Goal: Share content

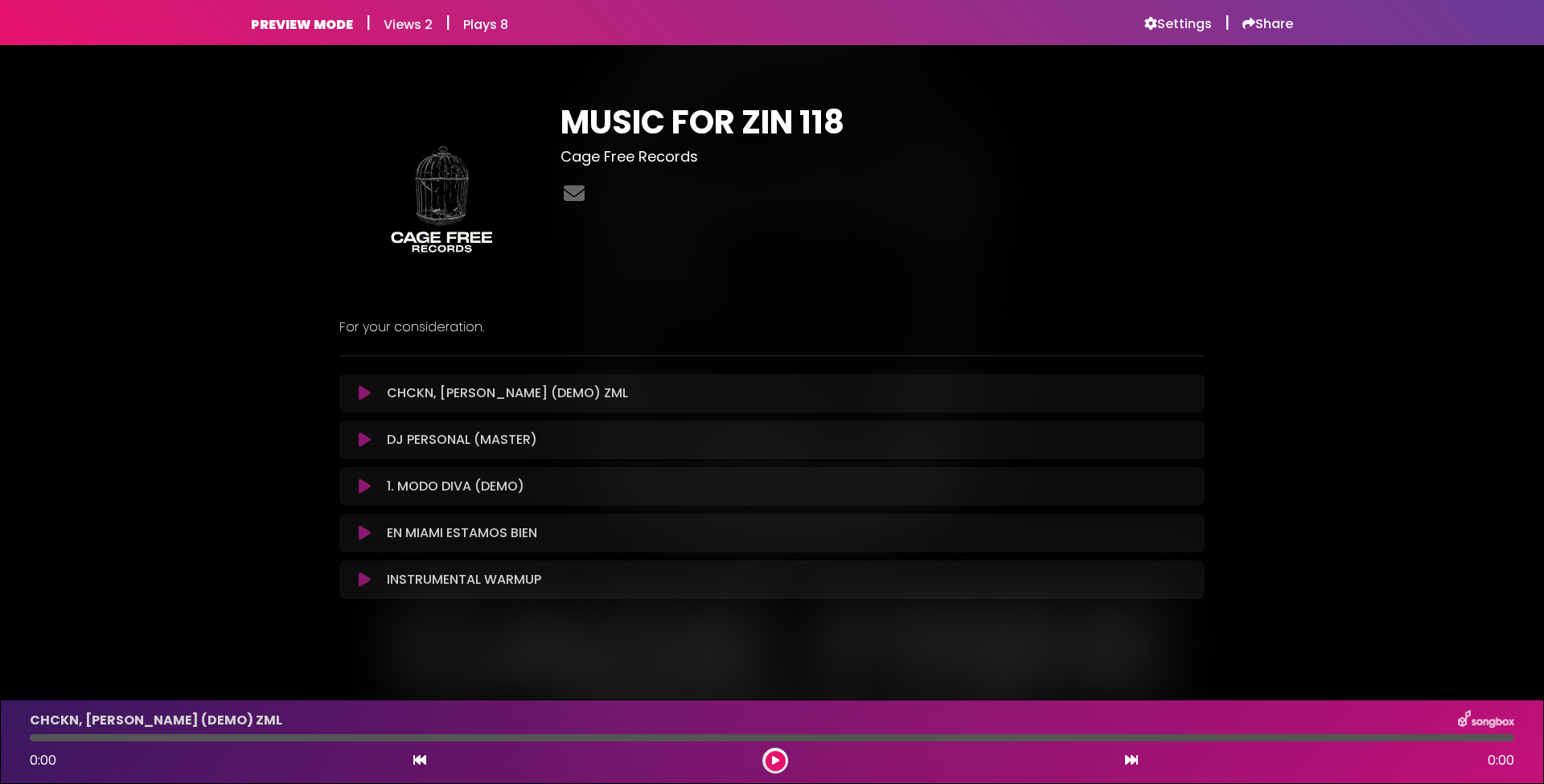
click at [665, 111] on h1 "MUSIC FOR ZIN 118" at bounding box center [882, 122] width 644 height 39
click at [428, 242] on img at bounding box center [440, 204] width 201 height 201
click at [279, 37] on div "PREVIEW MODE | Views 2 | Plays 8 Settings | Share Views 2" at bounding box center [771, 23] width 1061 height 45
click at [270, 25] on h6 "PREVIEW MODE" at bounding box center [301, 24] width 102 height 15
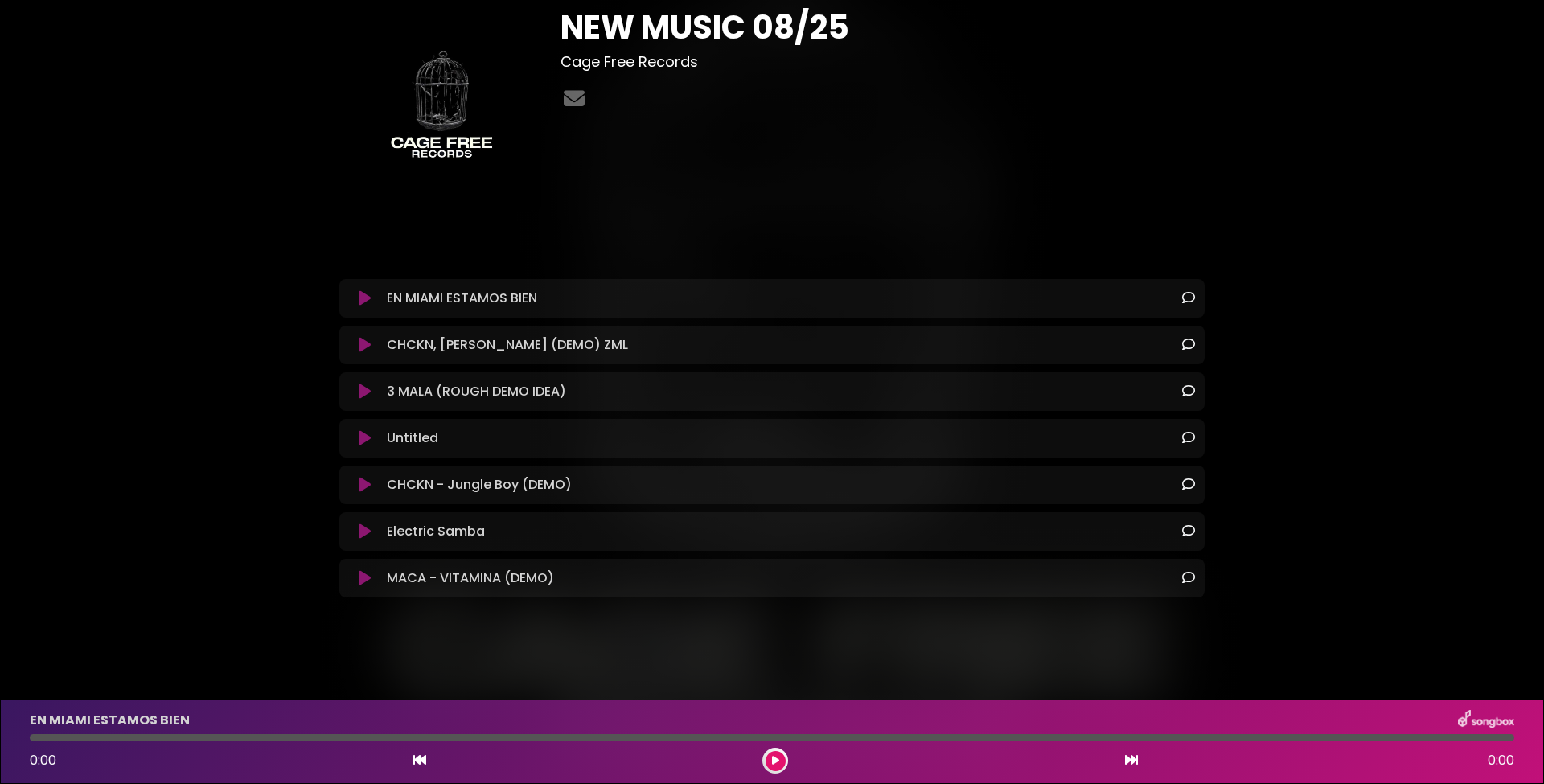
scroll to position [95, 0]
click at [367, 295] on icon at bounding box center [364, 298] width 12 height 16
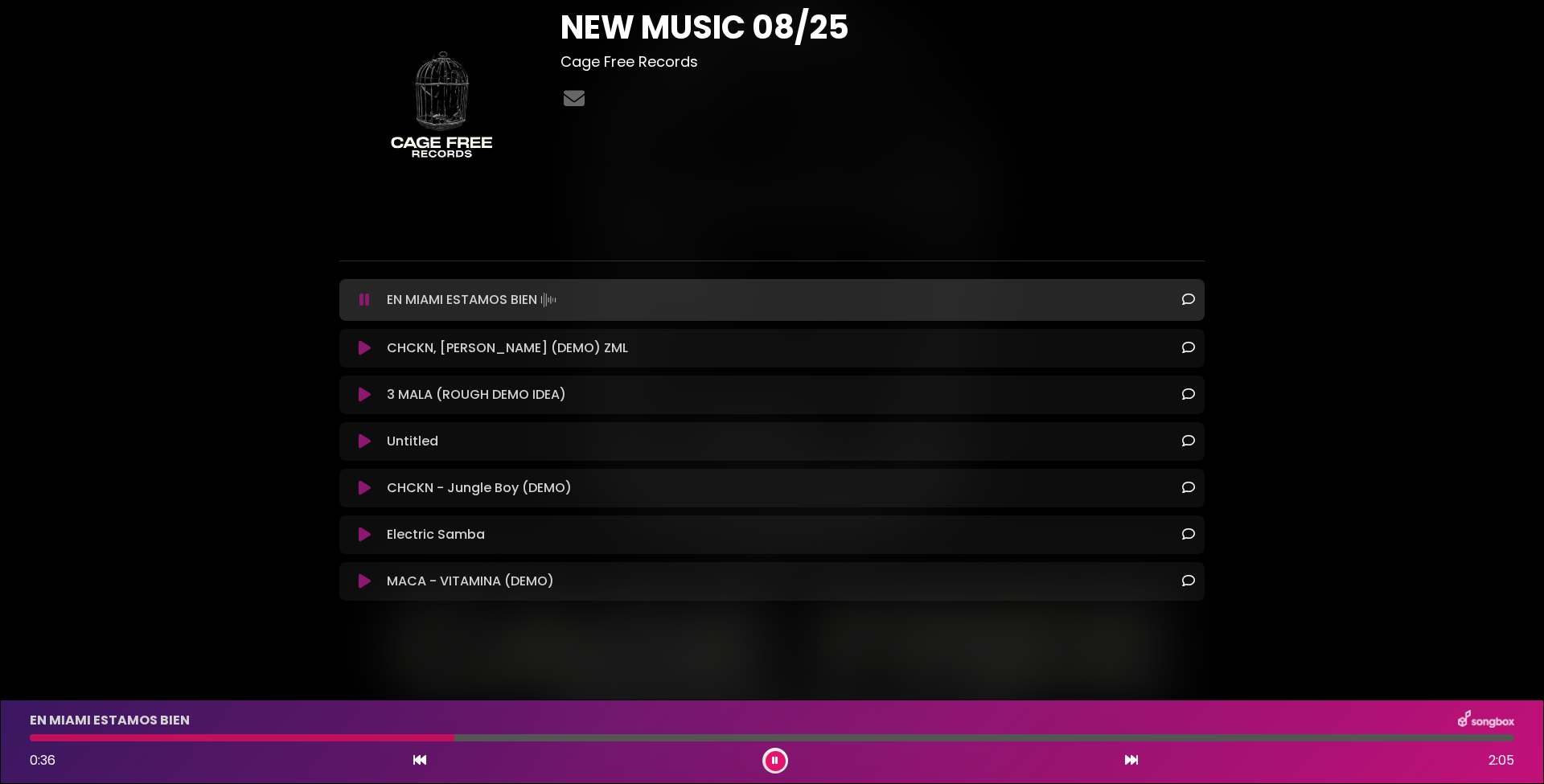
click at [365, 349] on icon at bounding box center [364, 348] width 12 height 16
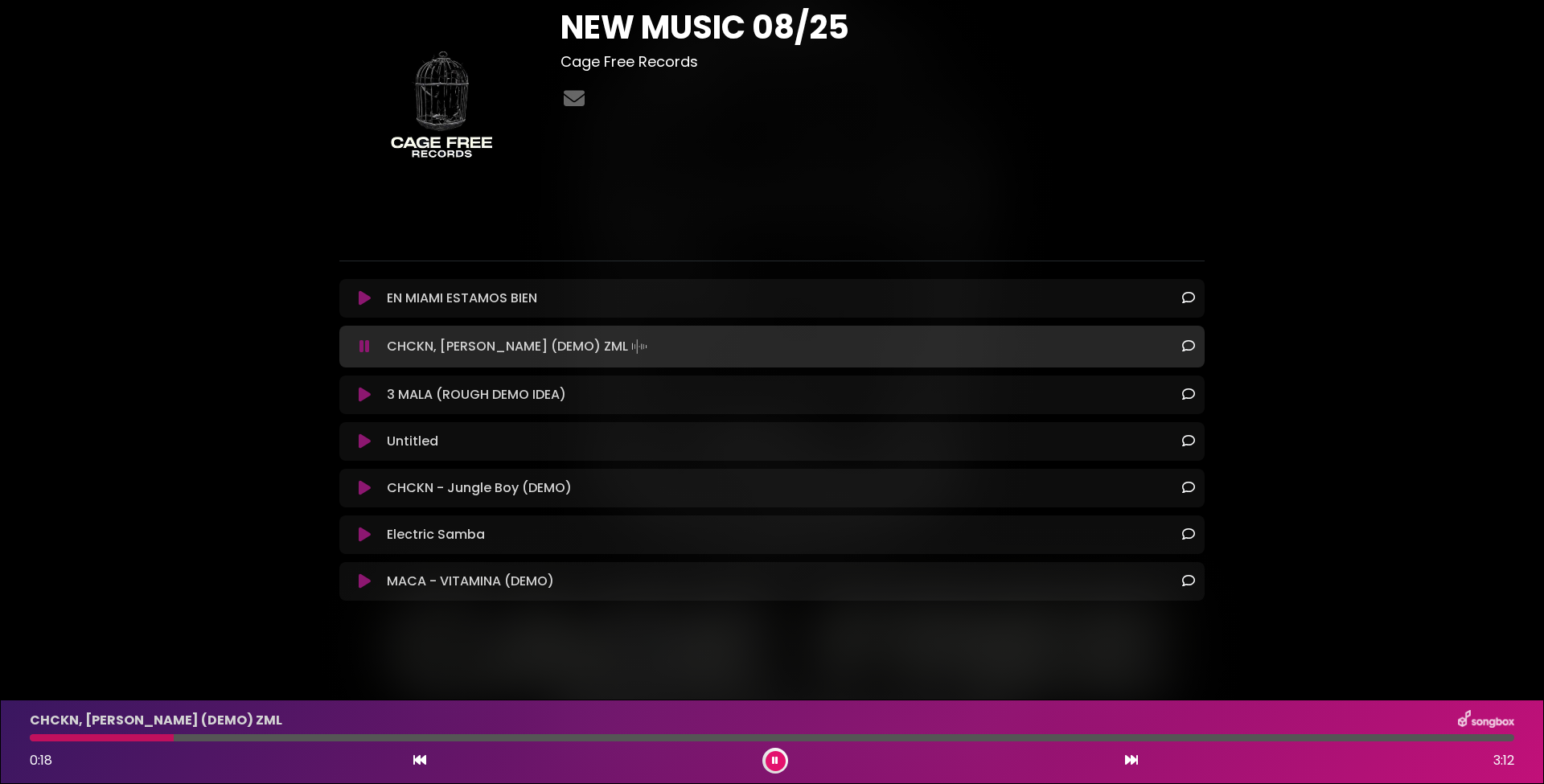
click at [369, 395] on icon at bounding box center [364, 395] width 12 height 16
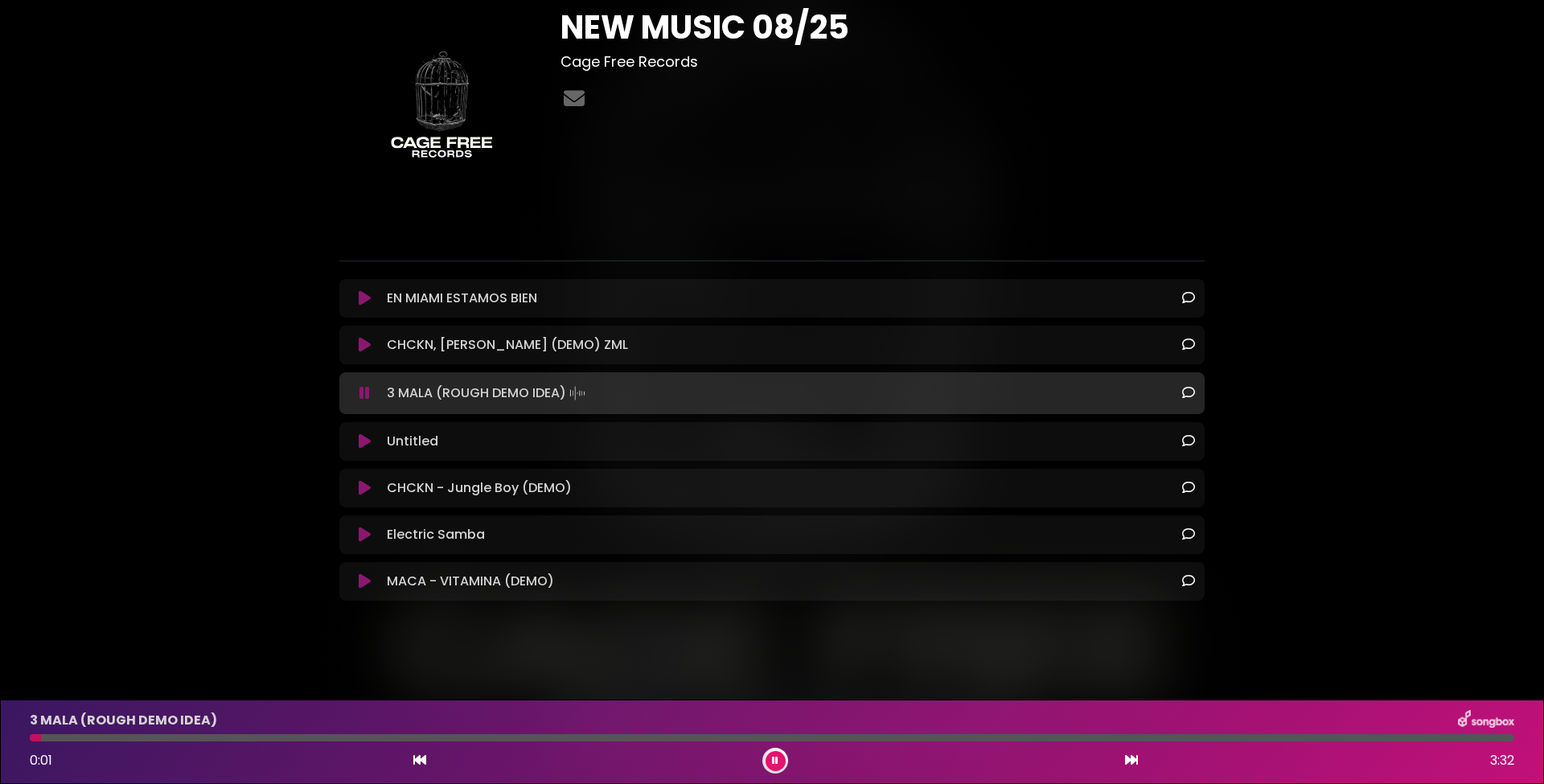
click at [73, 740] on div at bounding box center [772, 737] width 1484 height 7
click at [114, 732] on div "3 MALA (ROUGH DEMO IDEA) 0:06 3:32" at bounding box center [772, 741] width 1504 height 64
click at [154, 734] on div "3 MALA (ROUGH DEMO IDEA) 0:06 3:32" at bounding box center [772, 741] width 1504 height 64
click at [153, 745] on div "3 MALA (ROUGH DEMO IDEA) 0:07 3:32" at bounding box center [772, 741] width 1504 height 64
click at [131, 736] on div at bounding box center [772, 737] width 1484 height 7
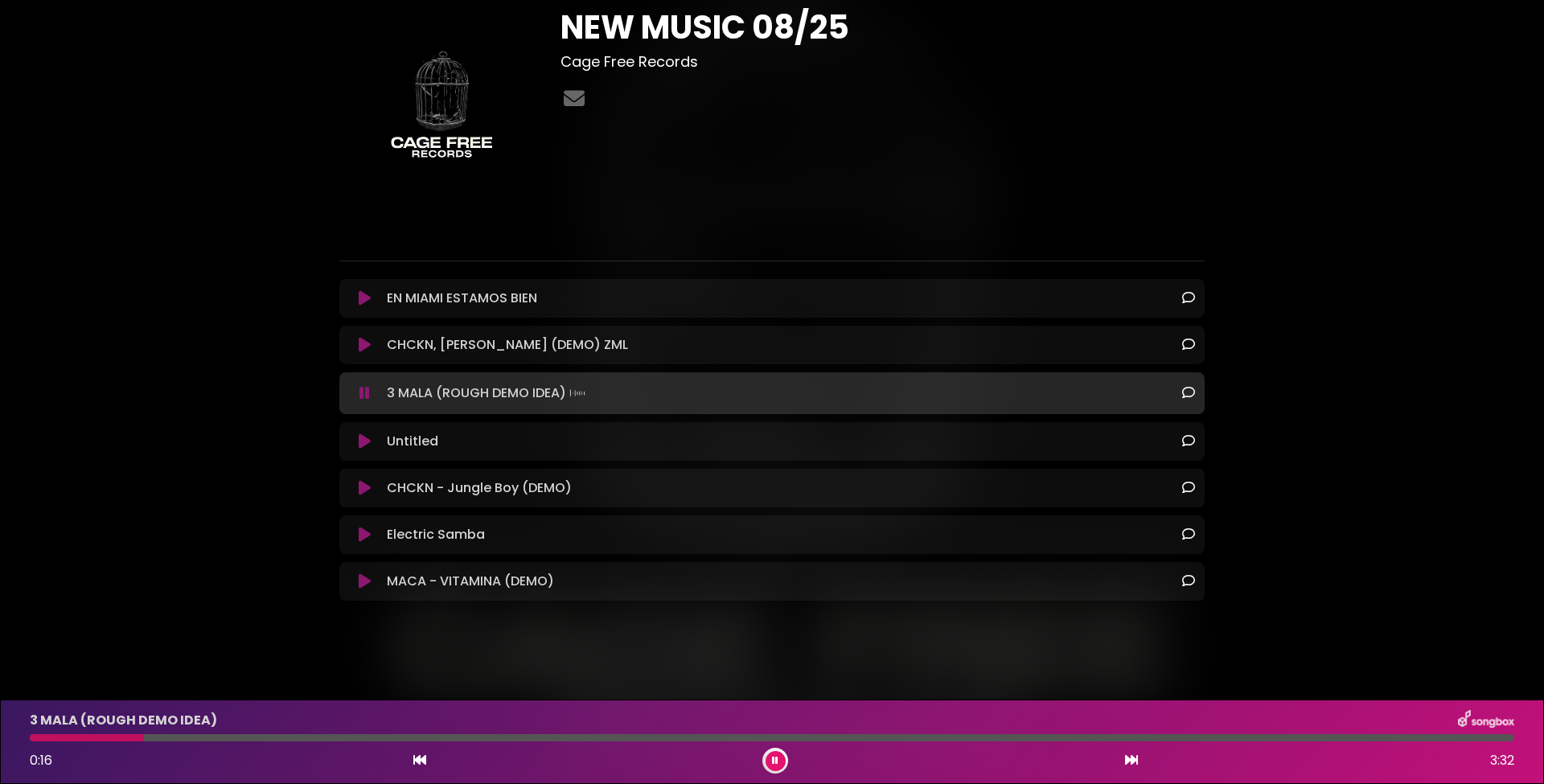
click at [109, 736] on div at bounding box center [87, 737] width 114 height 7
click at [87, 736] on div at bounding box center [71, 737] width 83 height 7
click at [788, 758] on div "0:20 3:32" at bounding box center [772, 761] width 1504 height 26
click at [772, 759] on icon at bounding box center [775, 761] width 6 height 10
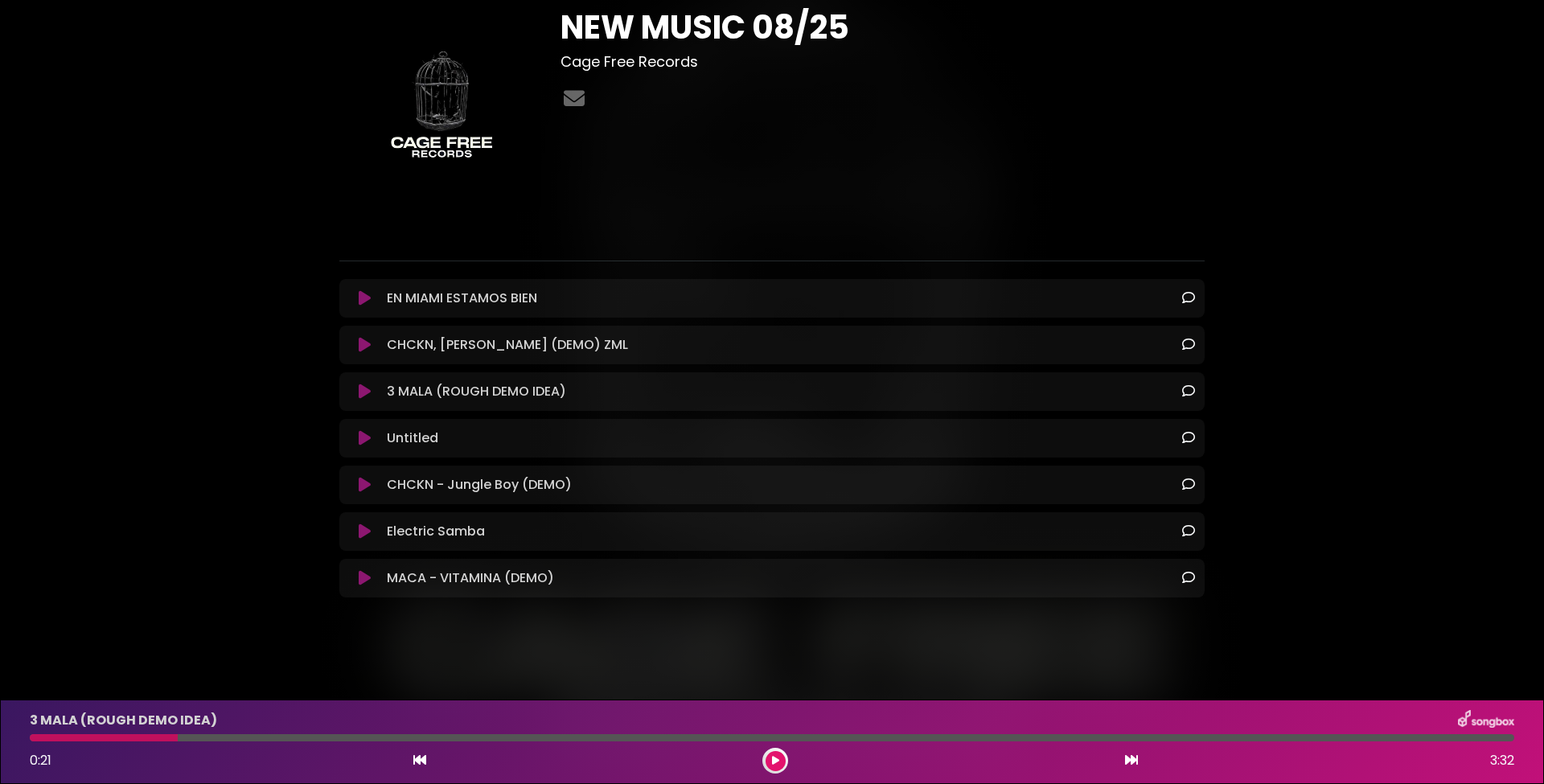
click at [363, 438] on icon at bounding box center [364, 438] width 12 height 16
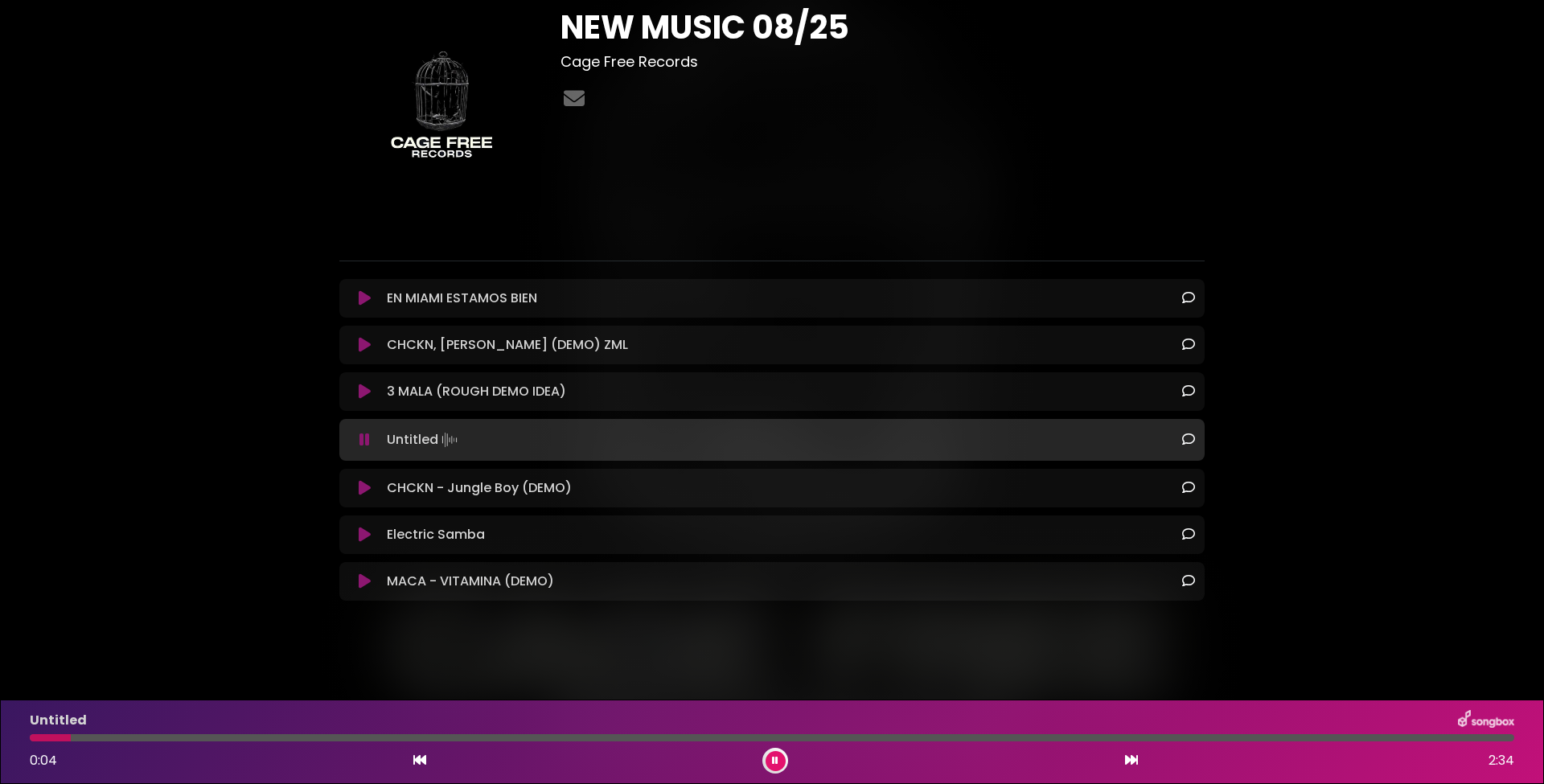
click at [93, 729] on div "Untitled" at bounding box center [772, 720] width 1504 height 21
click at [107, 735] on div at bounding box center [772, 737] width 1484 height 7
click at [171, 735] on div at bounding box center [772, 737] width 1484 height 7
click at [220, 735] on div at bounding box center [772, 737] width 1484 height 7
click at [348, 733] on div "Untitled 0:20 2:34" at bounding box center [772, 741] width 1504 height 64
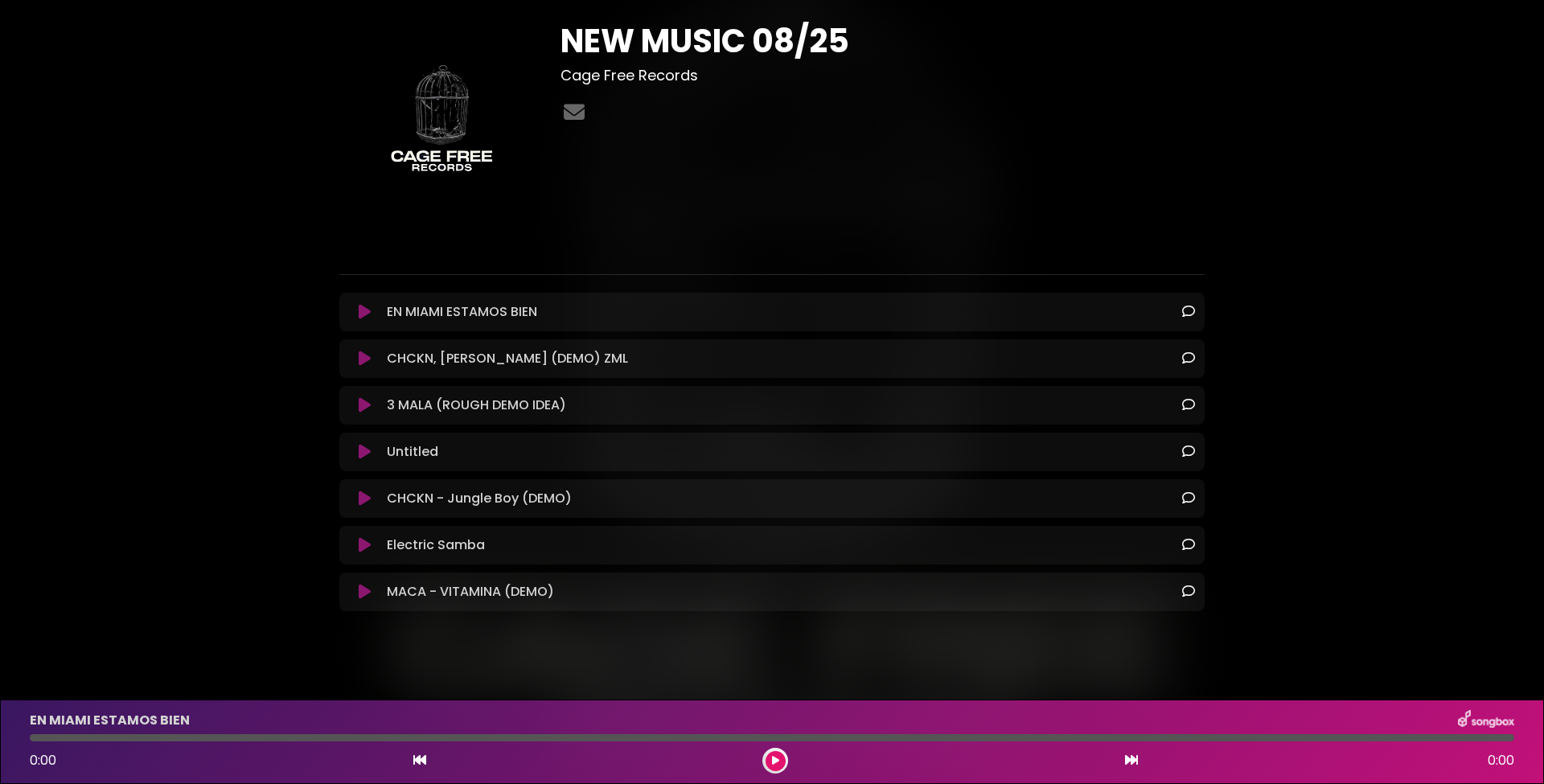
scroll to position [81, 0]
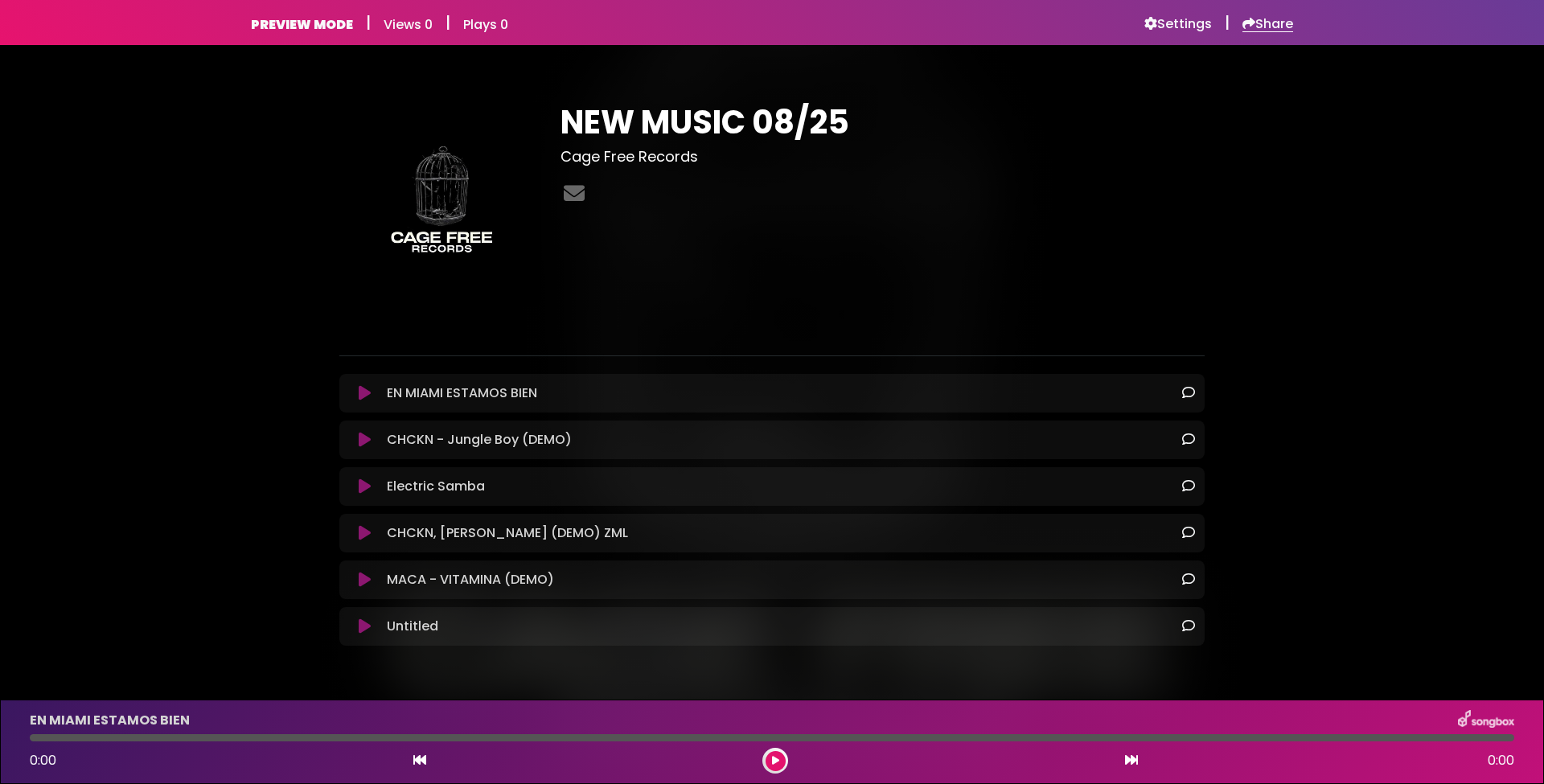
click at [1289, 22] on h6 "Share" at bounding box center [1268, 24] width 51 height 16
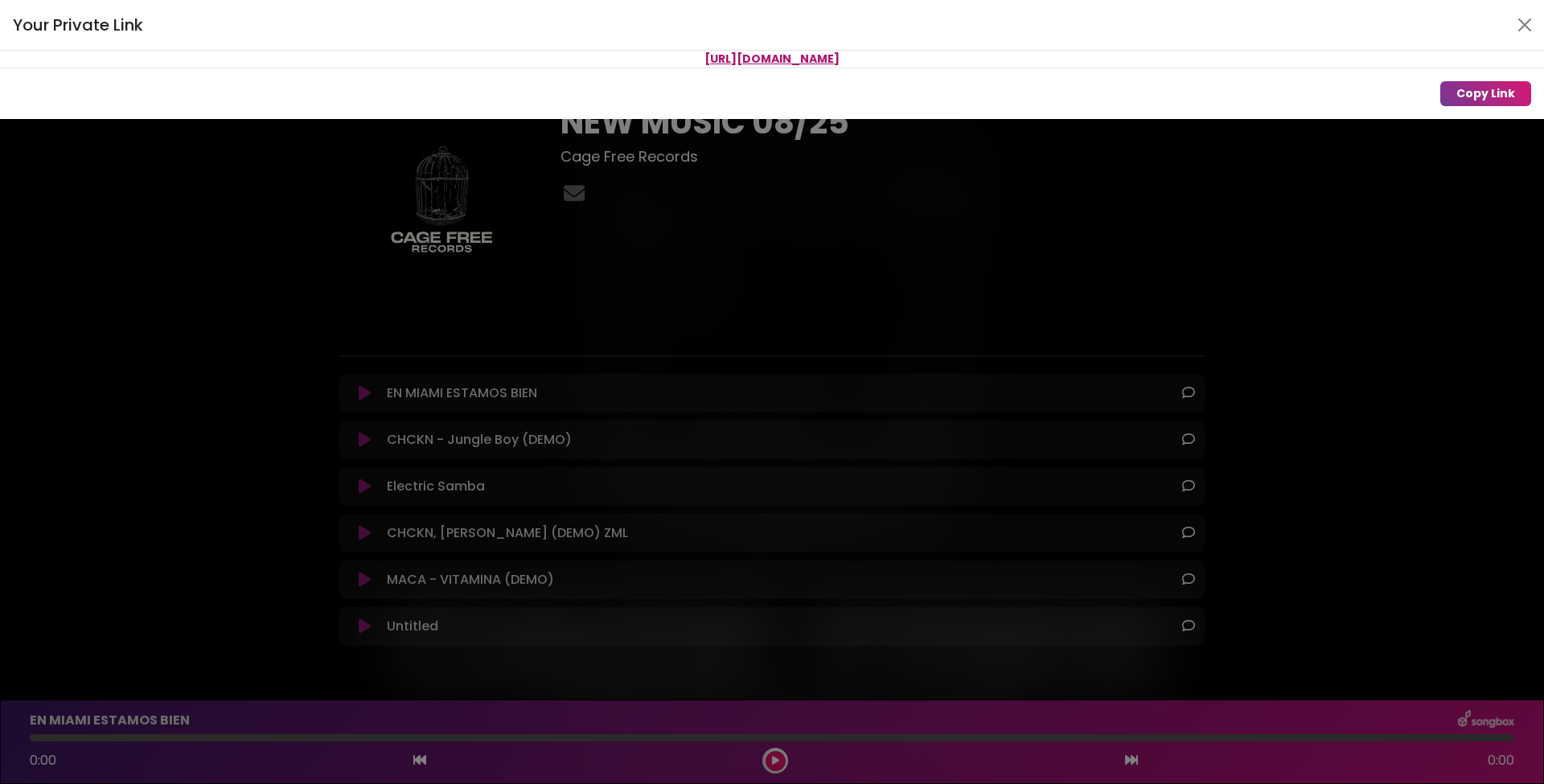
click at [840, 63] on span "[URL][DOMAIN_NAME]" at bounding box center [772, 59] width 135 height 16
